Goal: Transaction & Acquisition: Purchase product/service

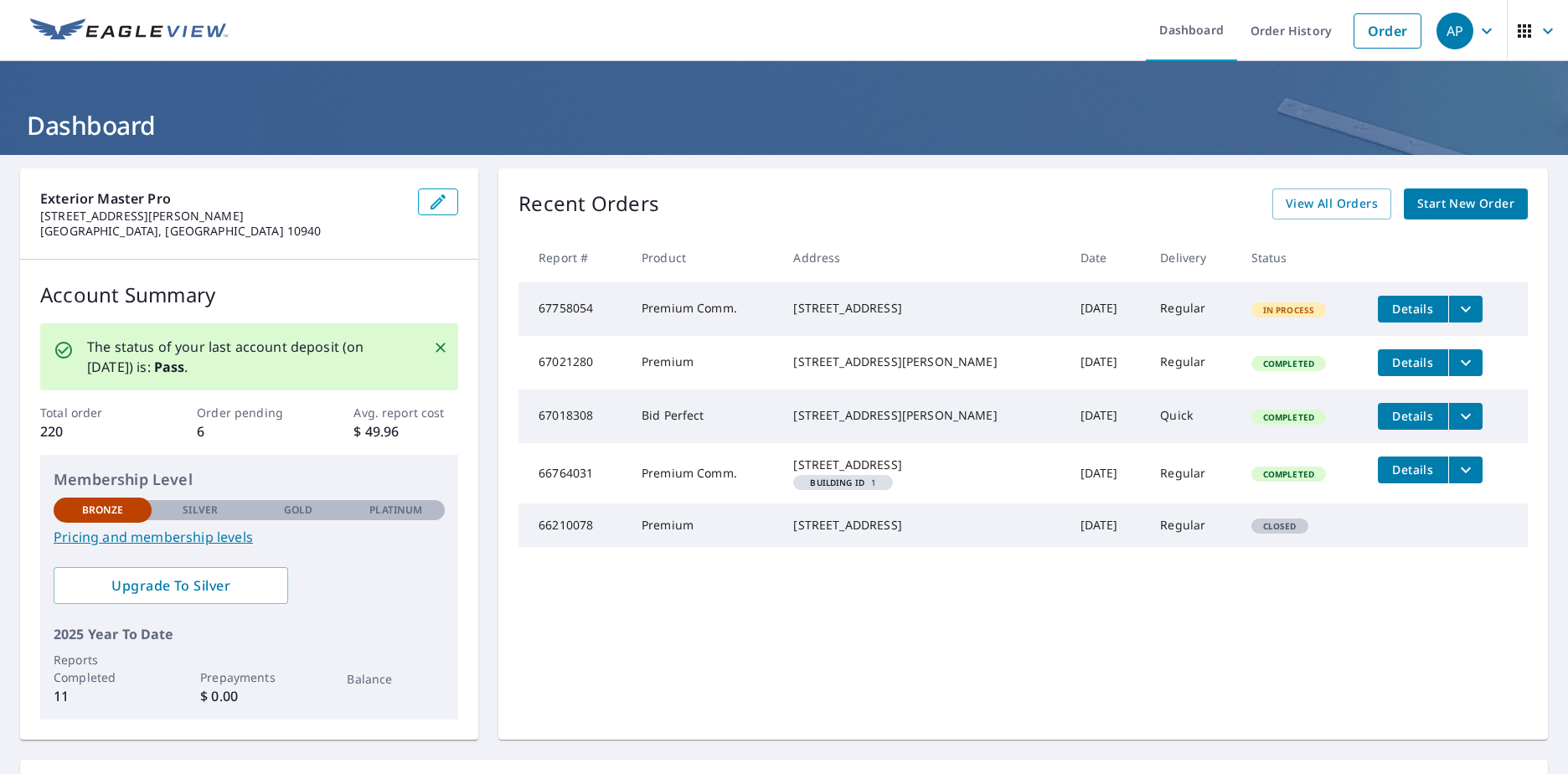
click at [1417, 202] on span "Start New Order" at bounding box center [1465, 204] width 98 height 21
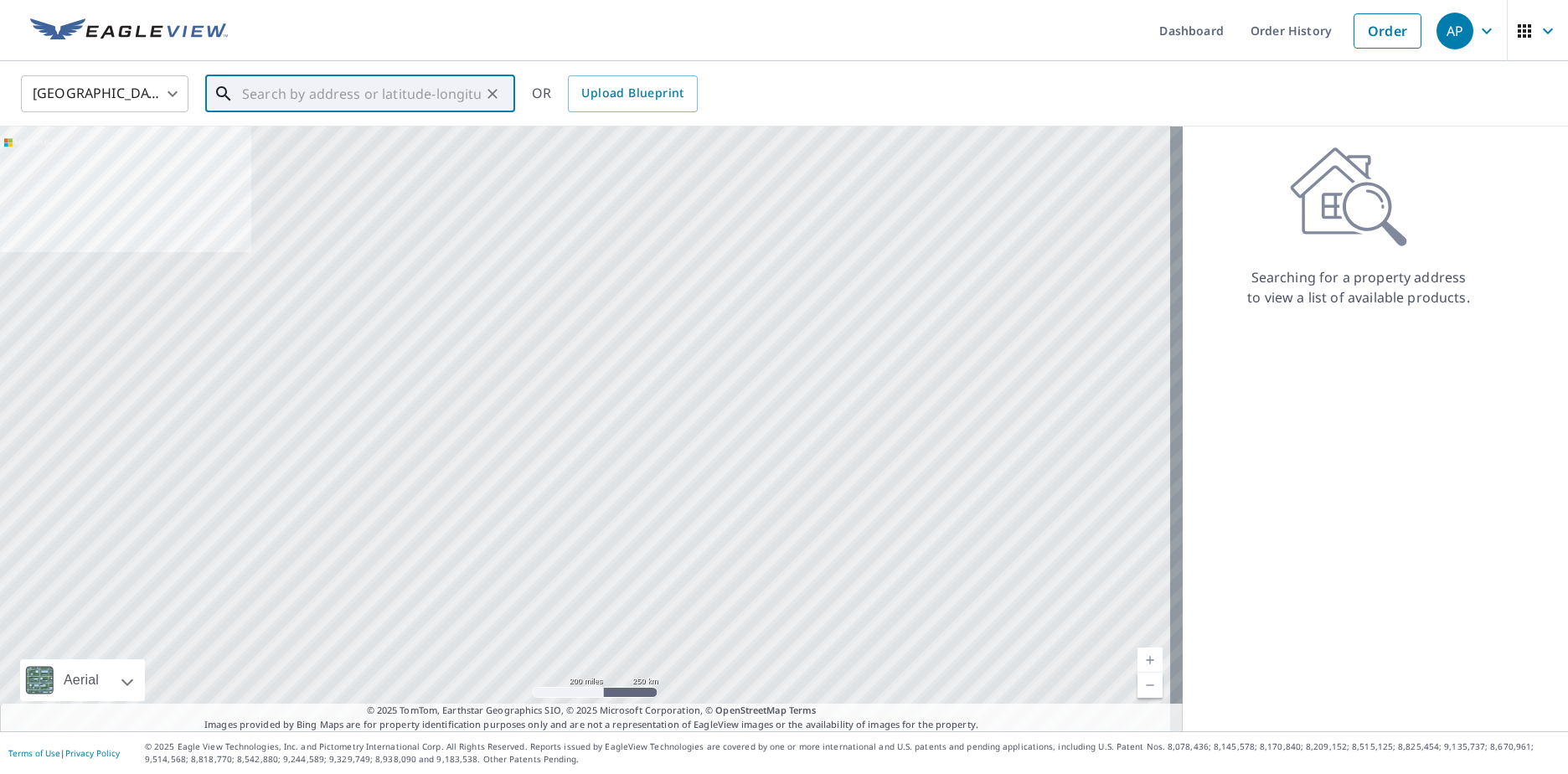
click at [412, 91] on input "text" at bounding box center [362, 94] width 239 height 47
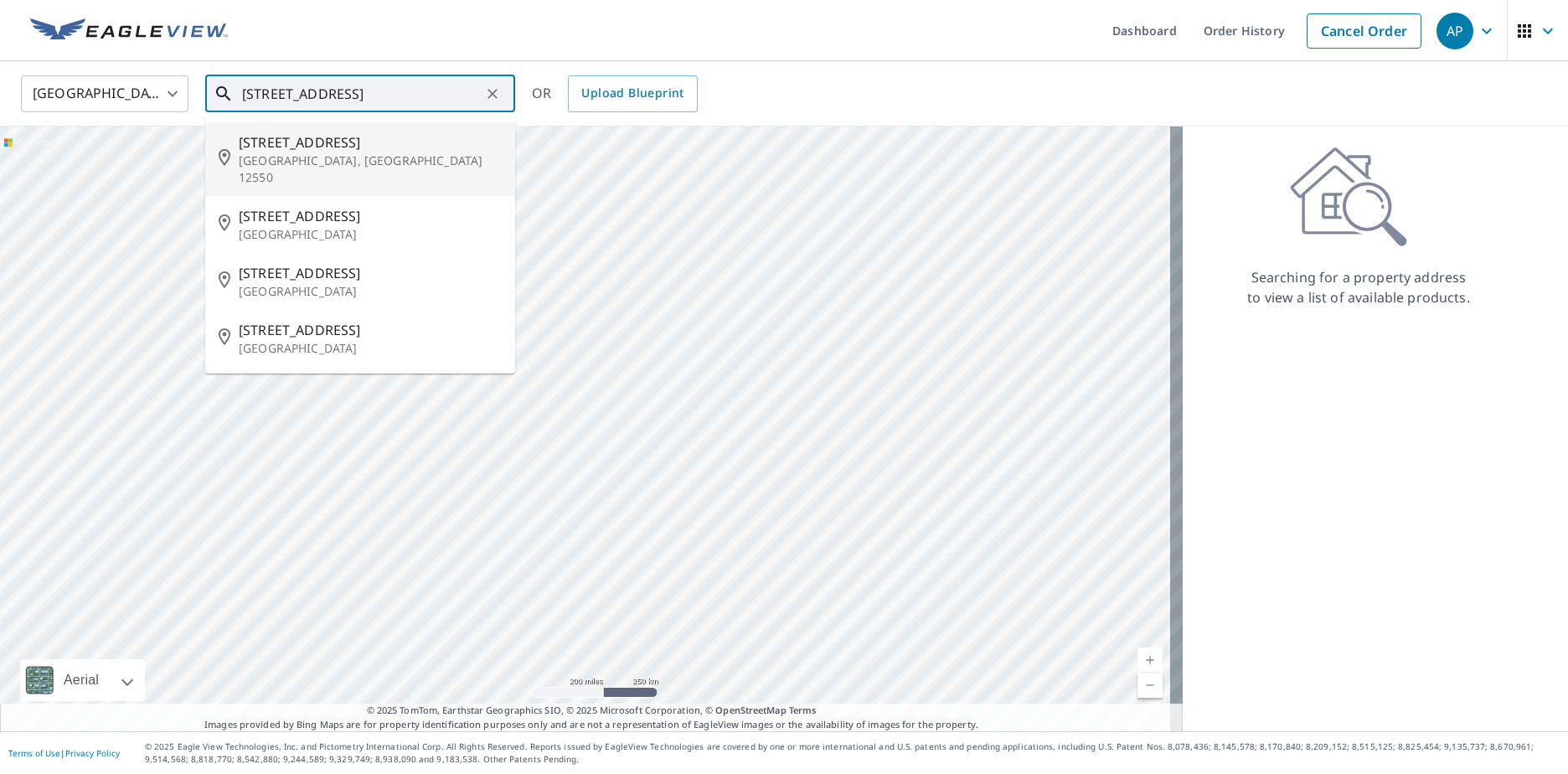
click at [307, 154] on p "[GEOGRAPHIC_DATA], [GEOGRAPHIC_DATA] 12550" at bounding box center [370, 169] width 263 height 34
type input "[STREET_ADDRESS]"
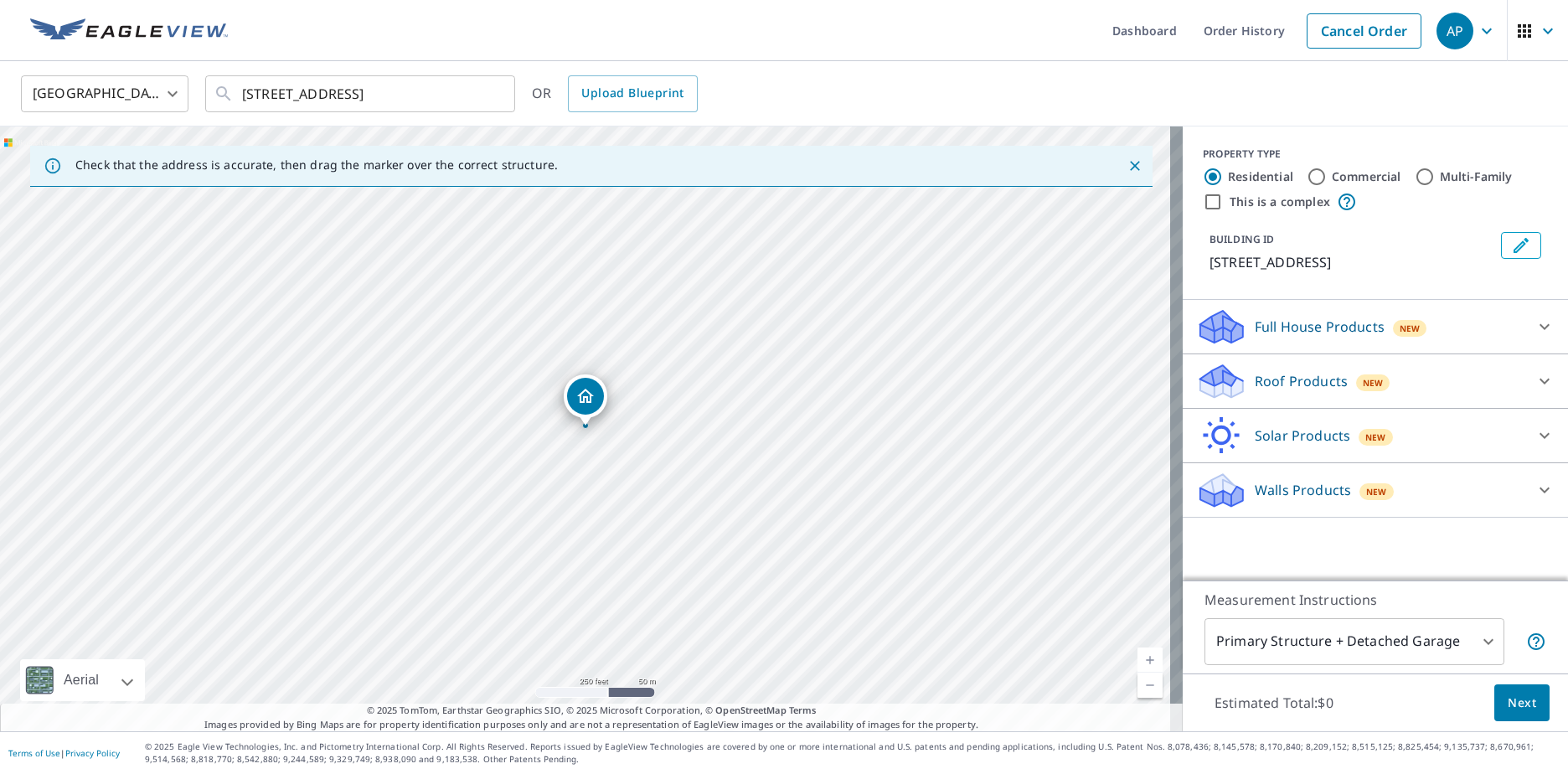
click at [1142, 657] on link "Current Level 17, Zoom In" at bounding box center [1149, 659] width 25 height 25
click at [1142, 657] on link "Current Level 18, Zoom In" at bounding box center [1149, 659] width 25 height 25
click at [1137, 684] on link "Current Level 19, Zoom Out" at bounding box center [1149, 684] width 25 height 25
click at [1130, 161] on icon "Close" at bounding box center [1135, 166] width 10 height 10
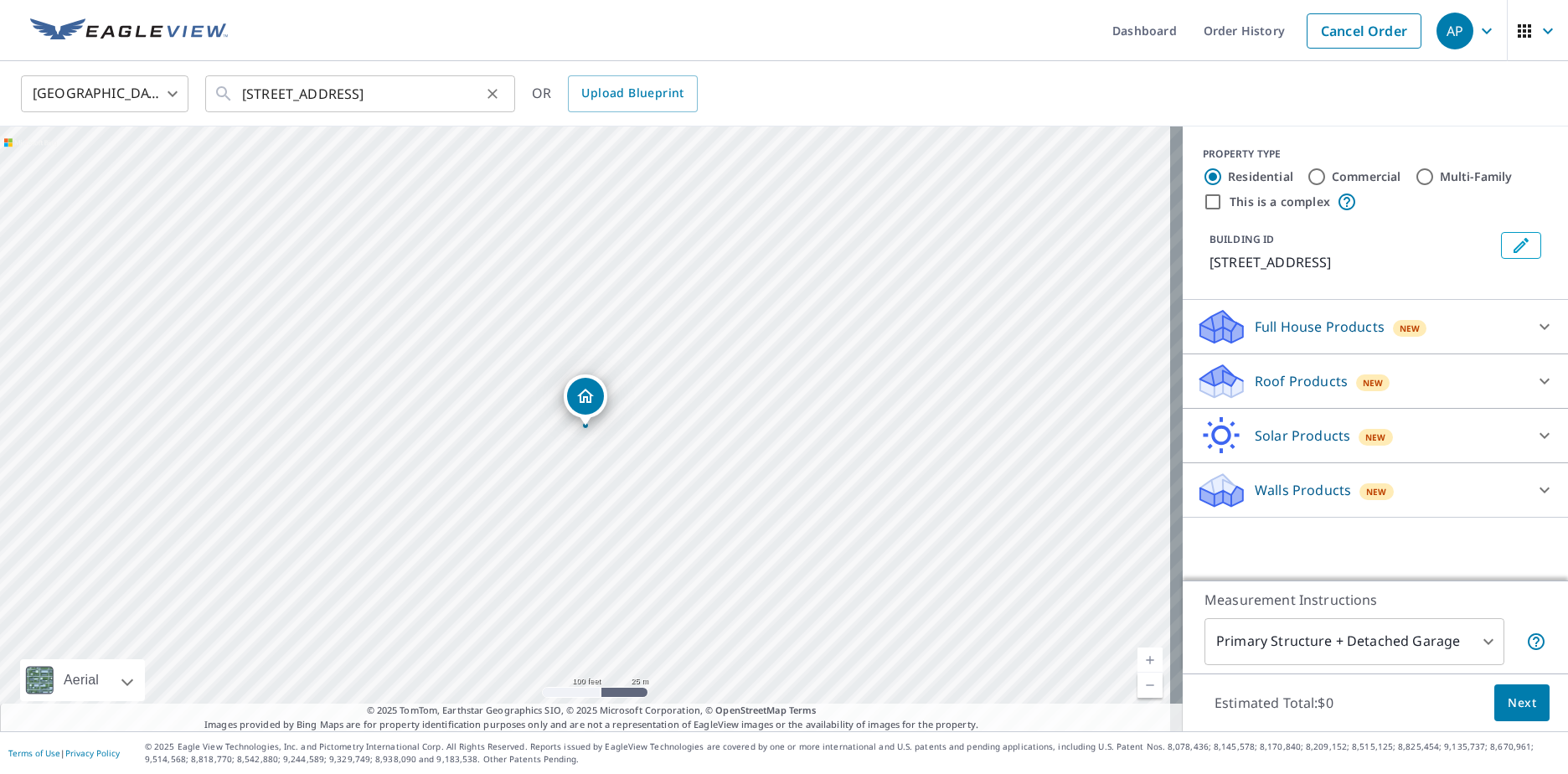
click at [491, 93] on icon "Clear" at bounding box center [492, 93] width 16 height 16
paste input "[STREET_ADDRESS][PERSON_NAME][PERSON_NAME]"
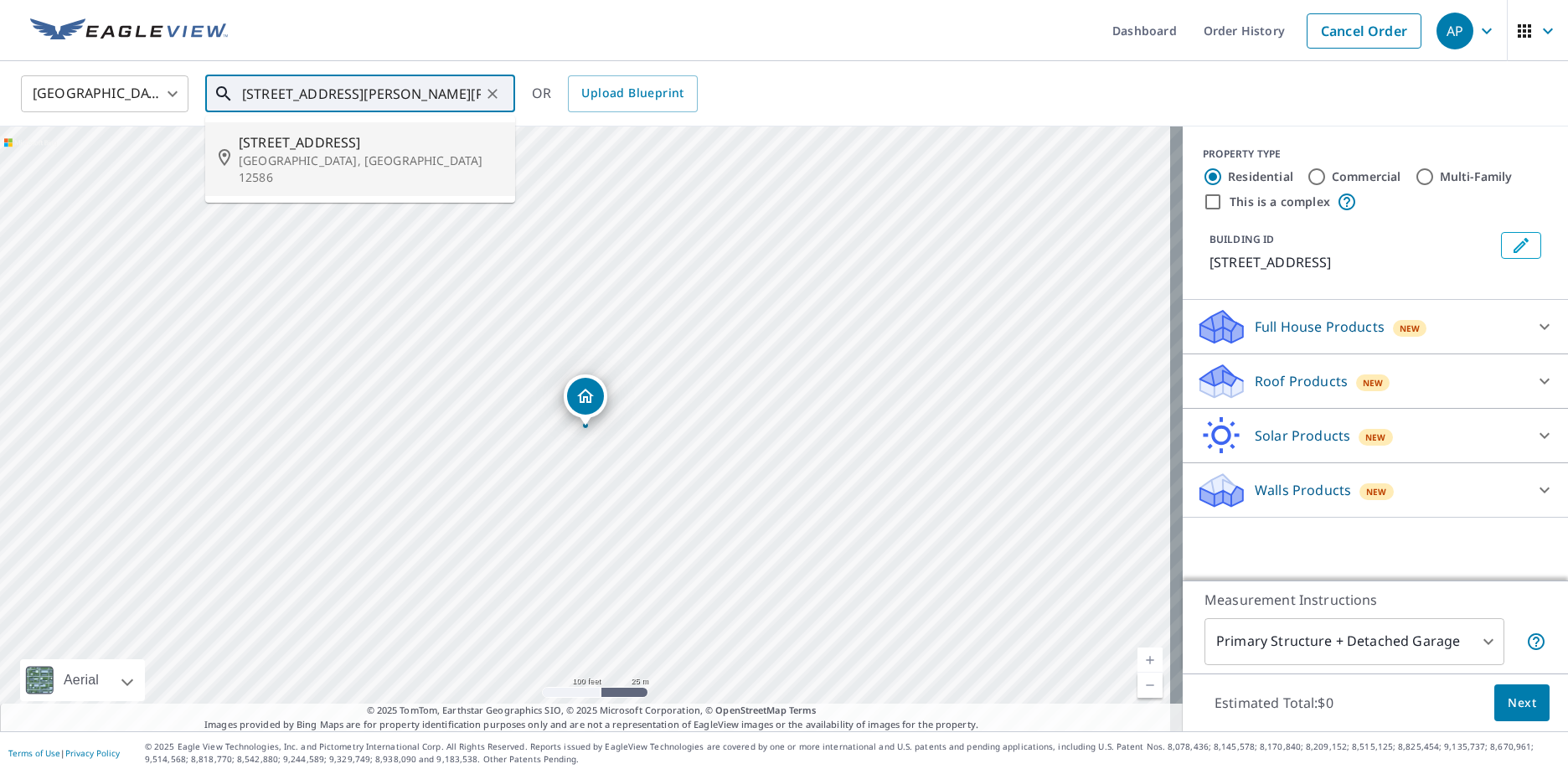
click at [300, 160] on p "[GEOGRAPHIC_DATA], [GEOGRAPHIC_DATA] 12586" at bounding box center [370, 169] width 263 height 34
type input "[STREET_ADDRESS][PERSON_NAME]"
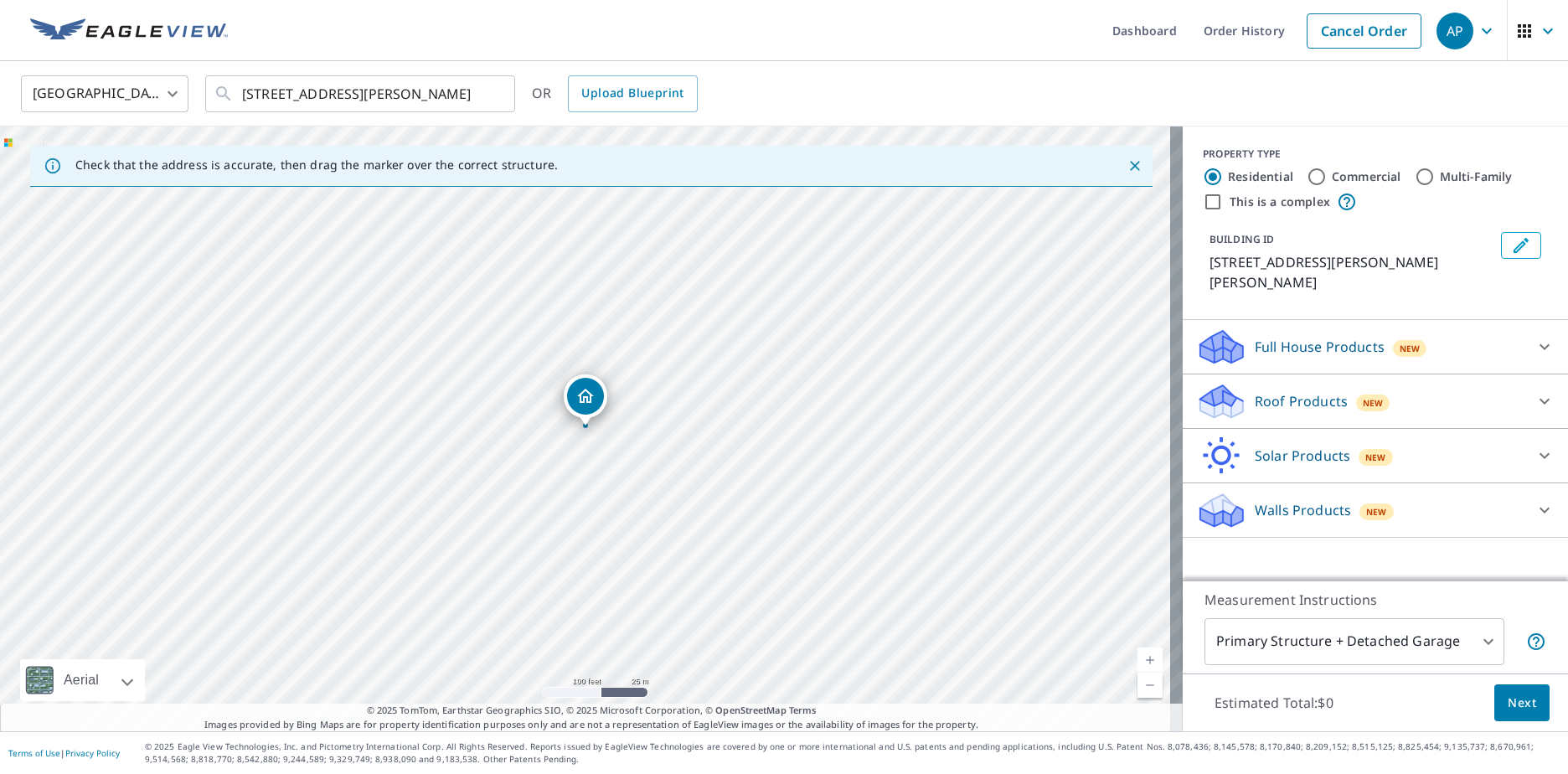
click at [1413, 382] on div "Roof Products New" at bounding box center [1360, 402] width 328 height 40
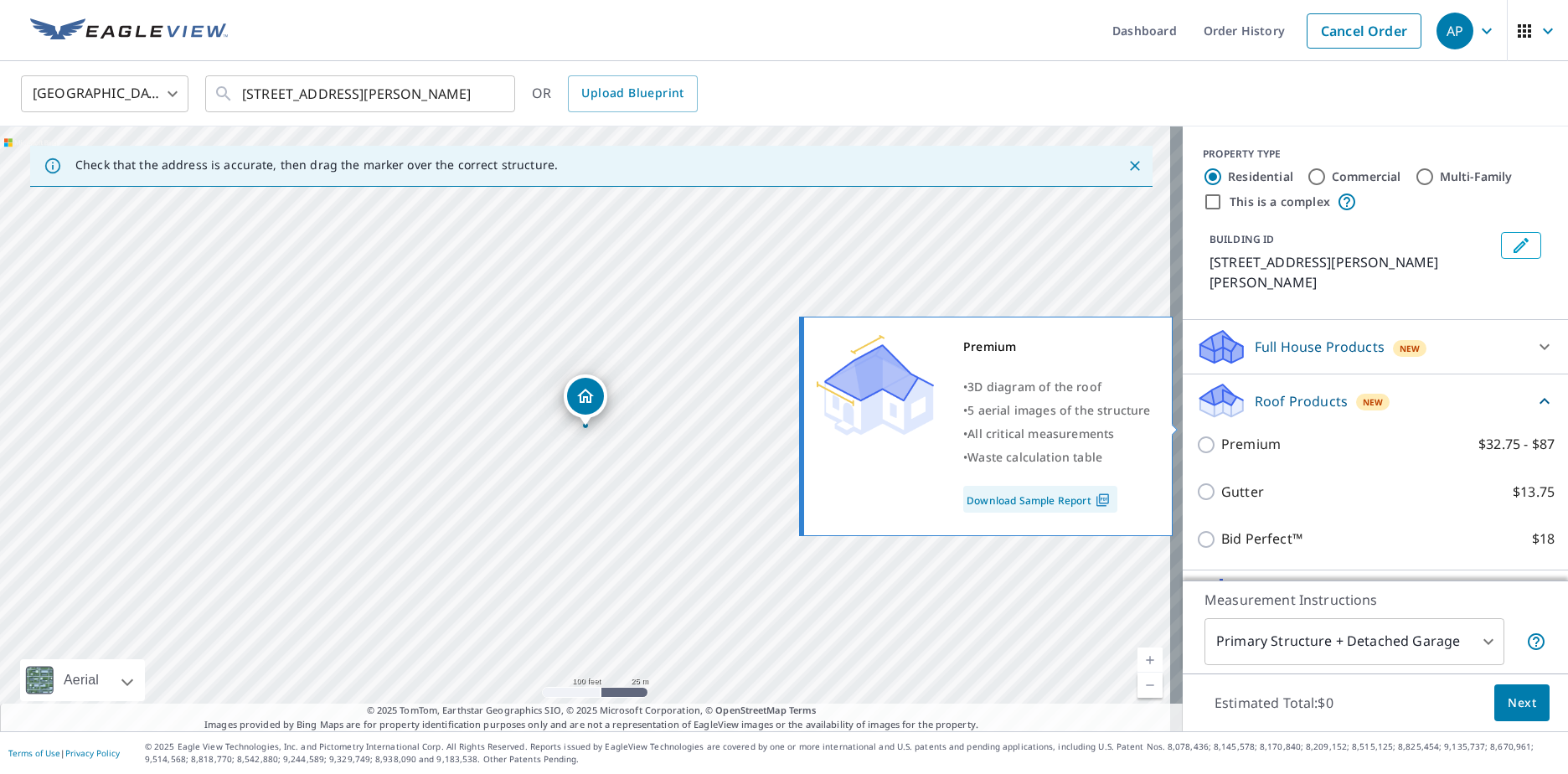
click at [1196, 435] on input "Premium $32.75 - $87" at bounding box center [1208, 444] width 25 height 20
checkbox input "true"
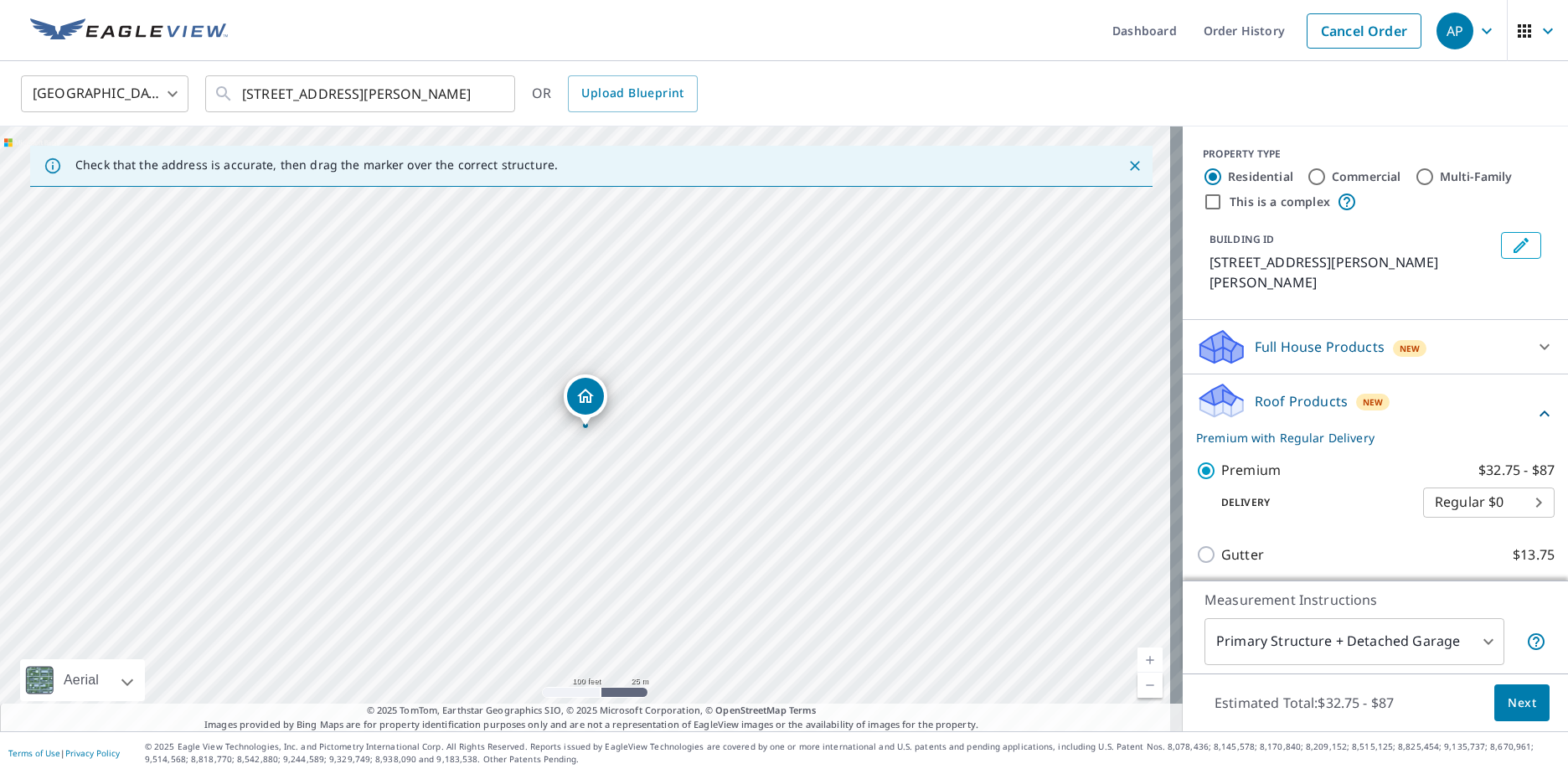
click at [1509, 700] on span "Next" at bounding box center [1521, 703] width 28 height 21
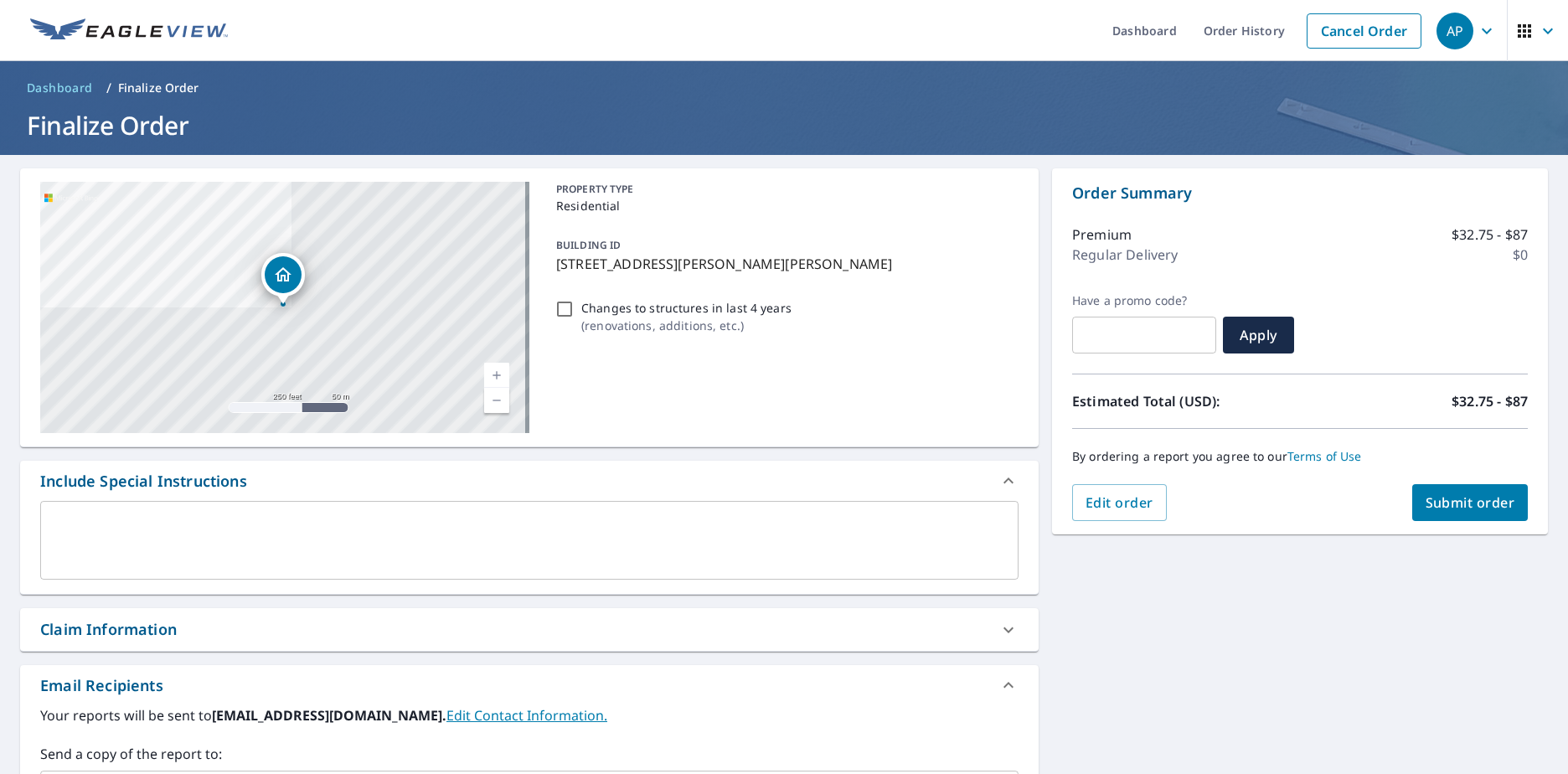
click at [1461, 499] on span "Submit order" at bounding box center [1470, 502] width 90 height 18
